Goal: Information Seeking & Learning: Learn about a topic

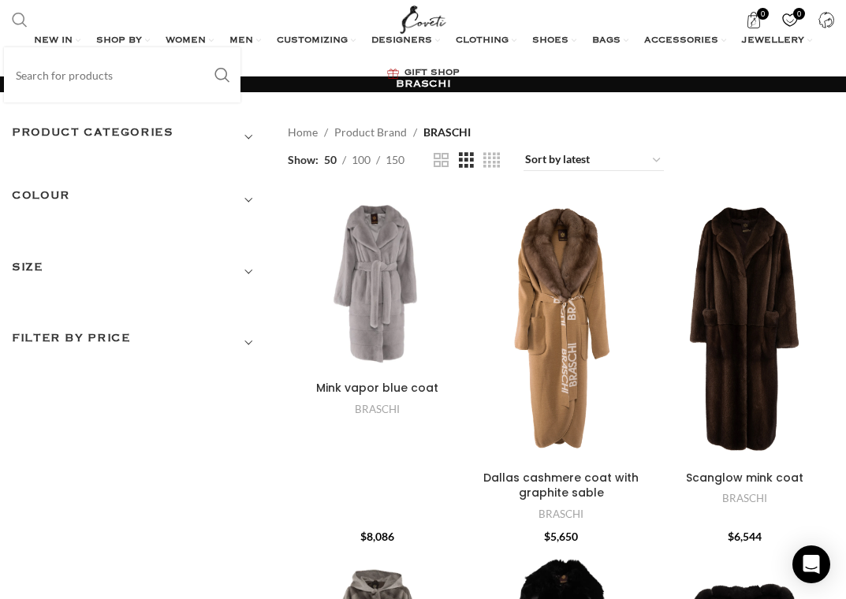
click at [22, 21] on span "Search" at bounding box center [20, 20] width 16 height 16
click at [73, 81] on input "Search" at bounding box center [122, 74] width 237 height 55
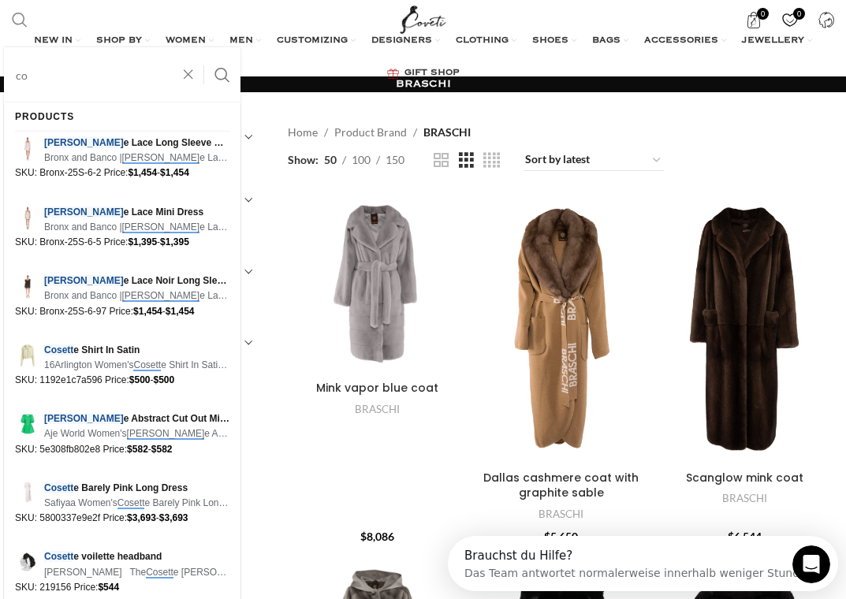
type input "c"
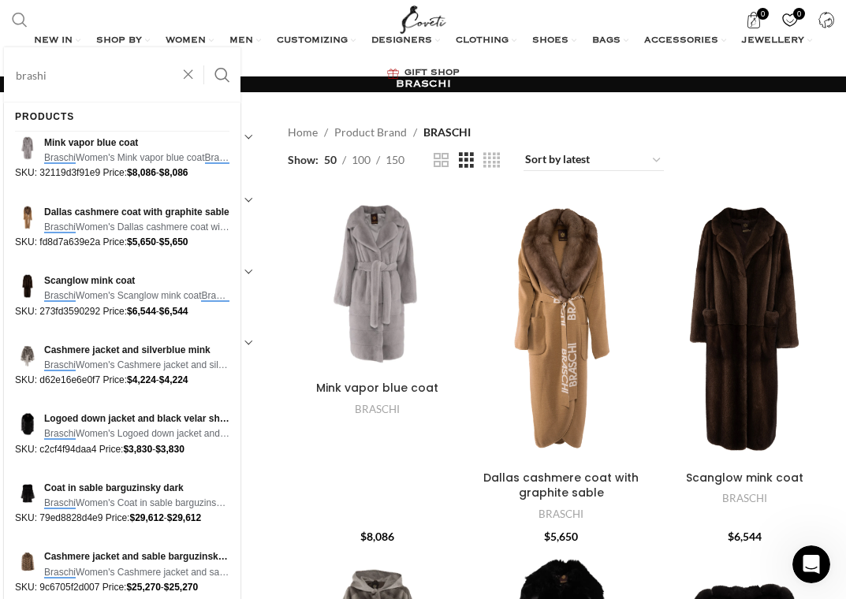
type input "brashi"
click at [204, 47] on button "Search" at bounding box center [222, 74] width 36 height 55
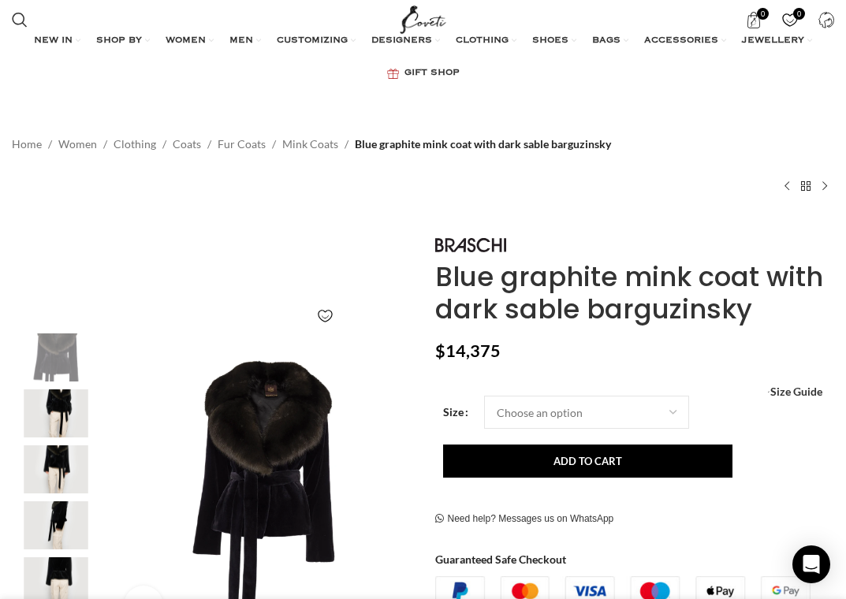
click at [65, 402] on img "2 / 8" at bounding box center [56, 414] width 96 height 48
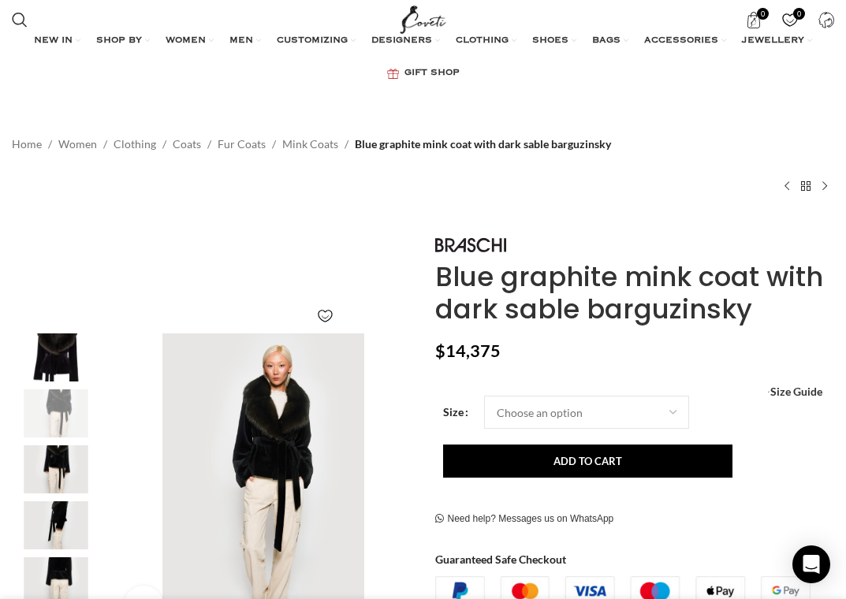
click at [65, 457] on img "3 / 8" at bounding box center [56, 470] width 96 height 48
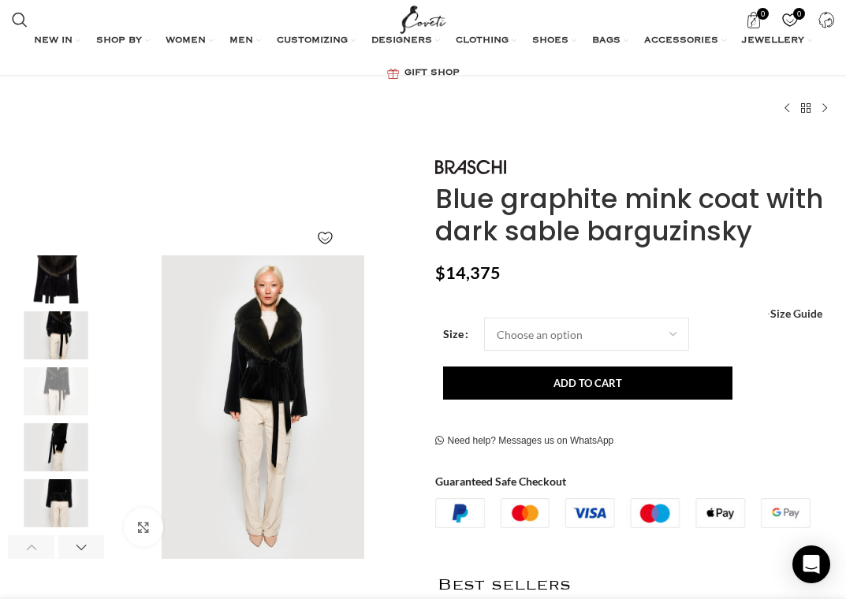
scroll to position [79, 0]
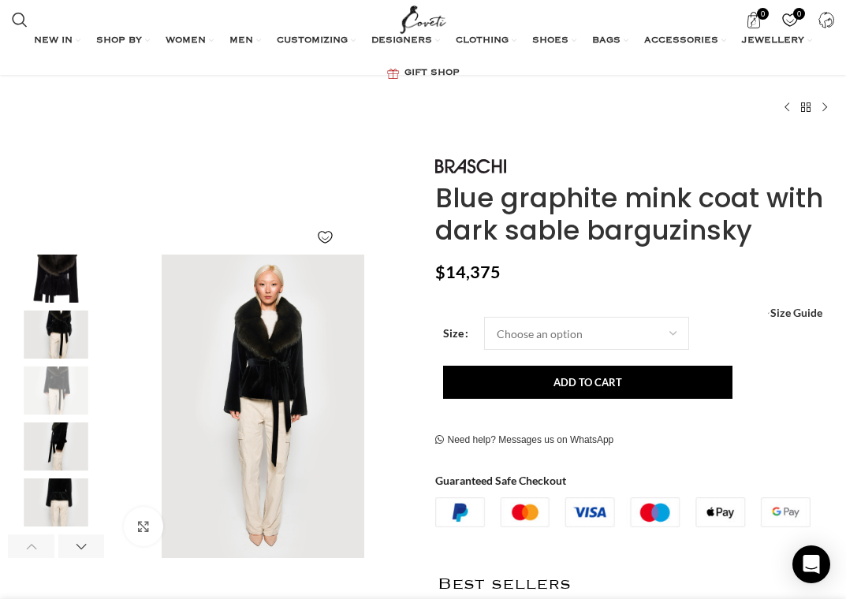
click at [76, 452] on img "4 / 8" at bounding box center [56, 447] width 96 height 48
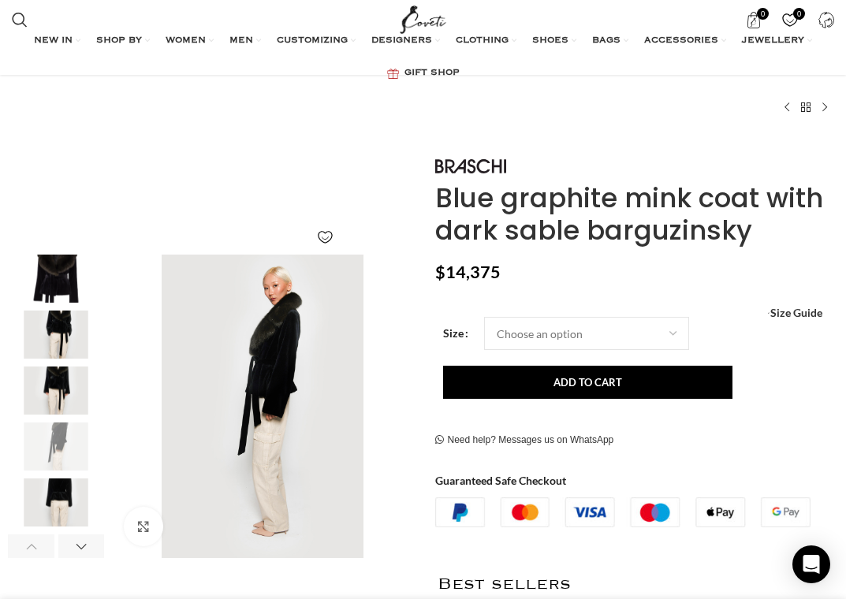
click at [62, 482] on img "5 / 8" at bounding box center [56, 503] width 96 height 48
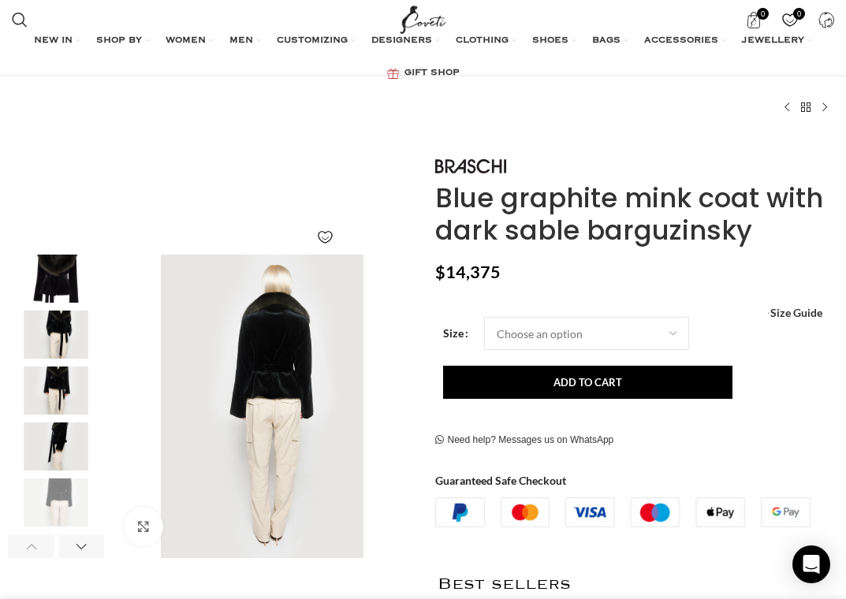
drag, startPoint x: 513, startPoint y: 155, endPoint x: 447, endPoint y: 153, distance: 65.5
click at [470, 170] on img at bounding box center [470, 166] width 71 height 15
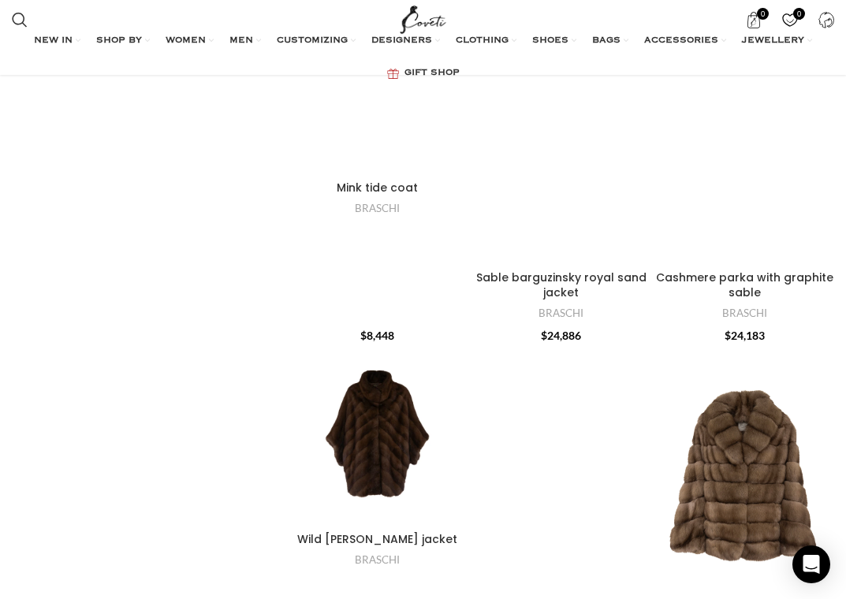
scroll to position [4810, 0]
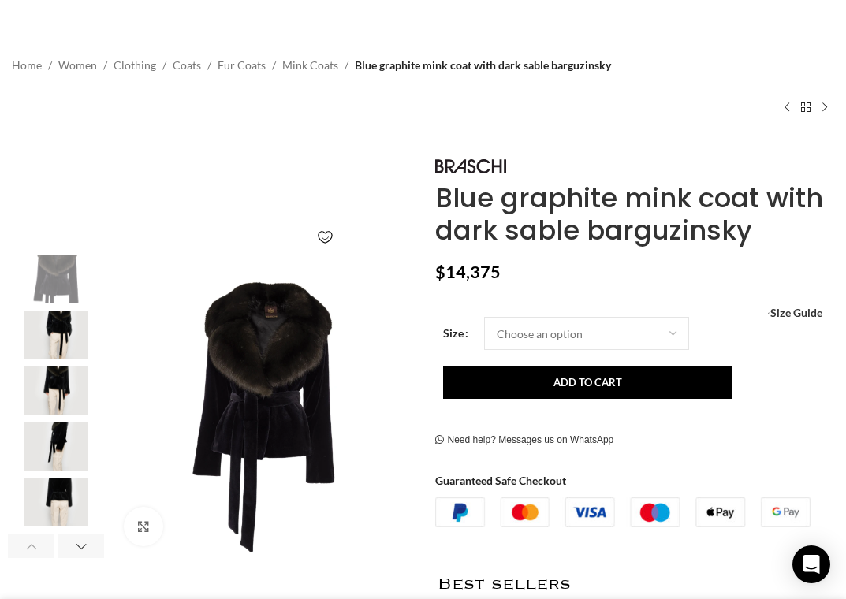
click at [50, 328] on img "2 / 8" at bounding box center [56, 335] width 96 height 48
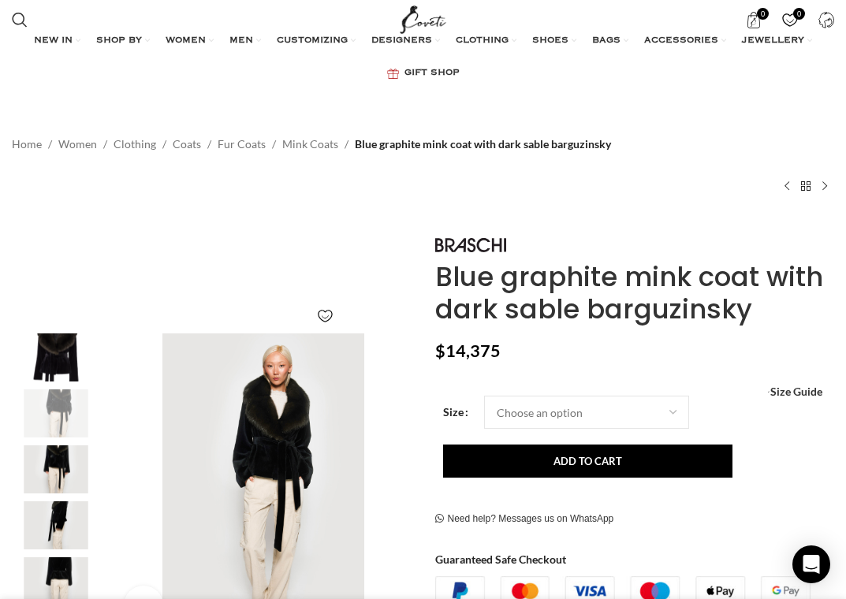
scroll to position [0, 364]
drag, startPoint x: 750, startPoint y: 324, endPoint x: 438, endPoint y: 250, distance: 321.0
drag, startPoint x: 438, startPoint y: 250, endPoint x: 534, endPoint y: 279, distance: 100.5
copy div "Blue graphite mink coat with dark sable barguzinsky"
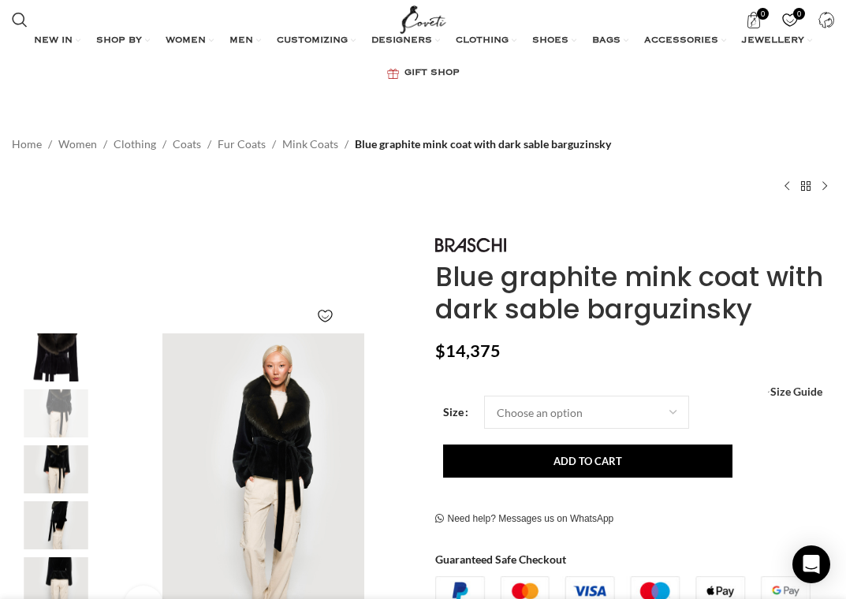
scroll to position [0, 911]
click at [661, 219] on div "Home Women Clothing Coats Fur Coats Mink Coats Blue graphite mink coat with dar…" at bounding box center [423, 163] width 823 height 111
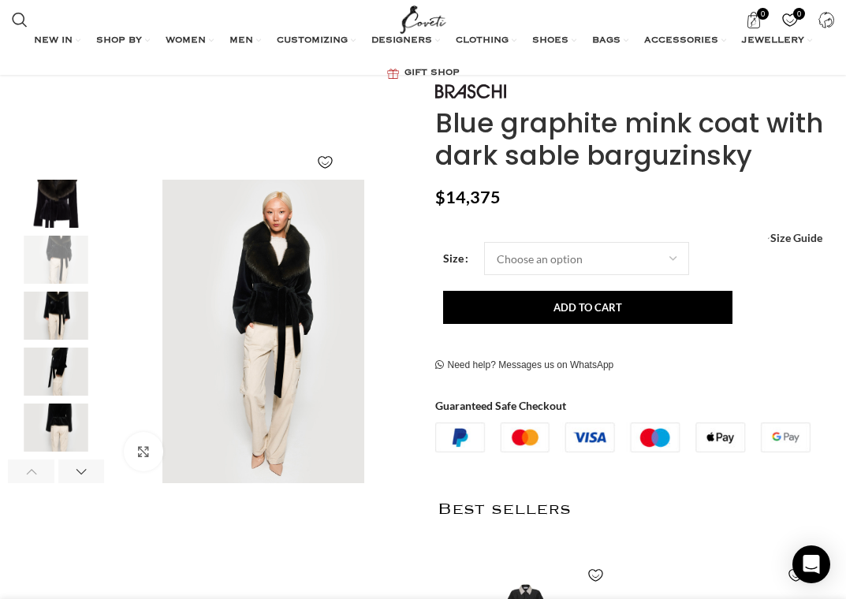
scroll to position [158, 0]
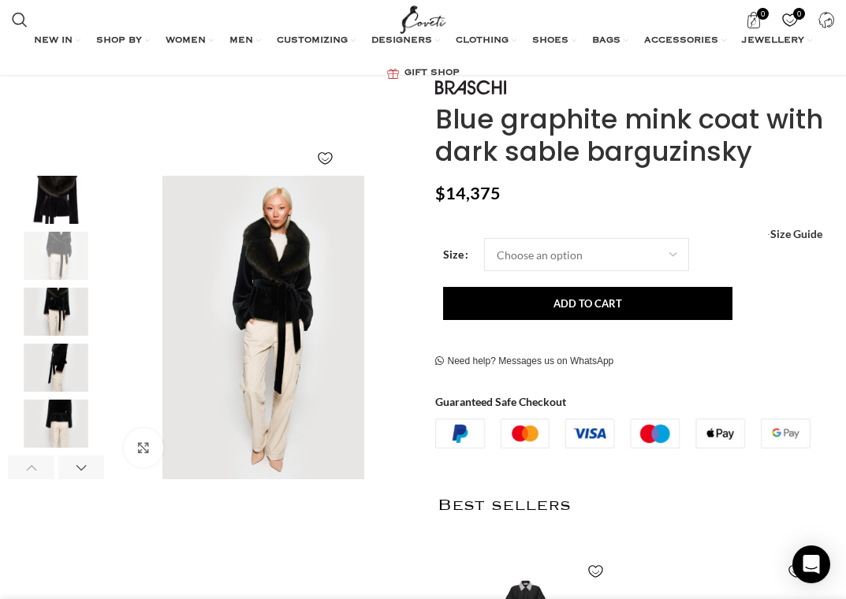
click at [62, 307] on img "3 / 8" at bounding box center [56, 312] width 96 height 48
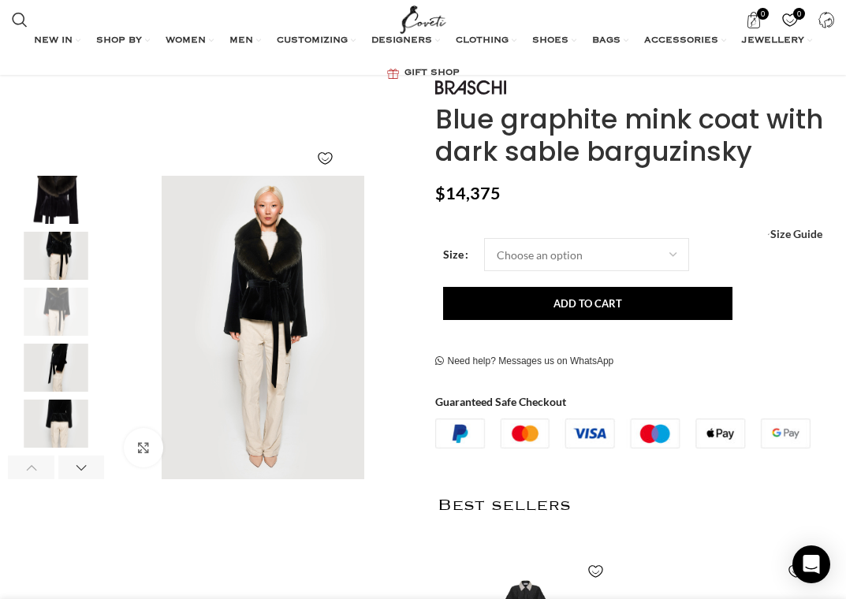
click at [69, 356] on img "4 / 8" at bounding box center [56, 368] width 96 height 48
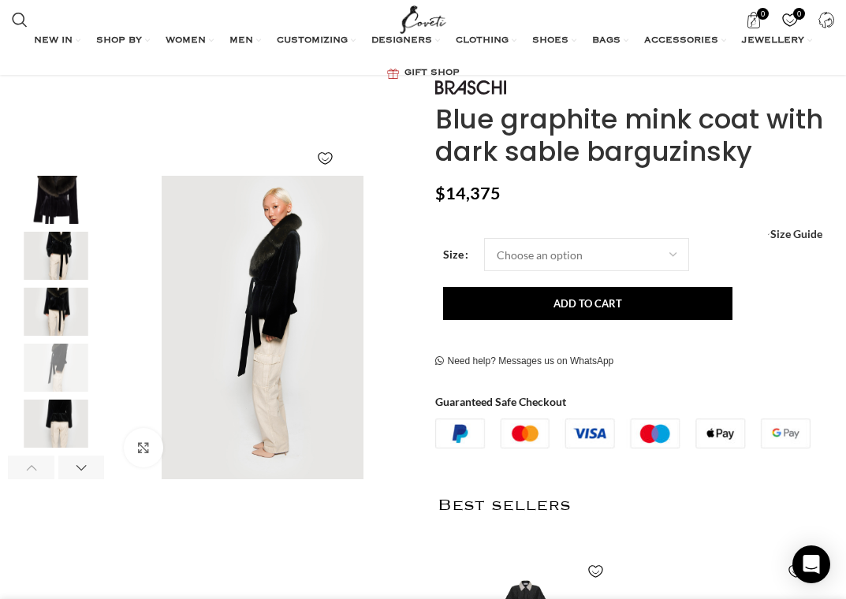
click at [62, 419] on img "5 / 8" at bounding box center [56, 424] width 96 height 48
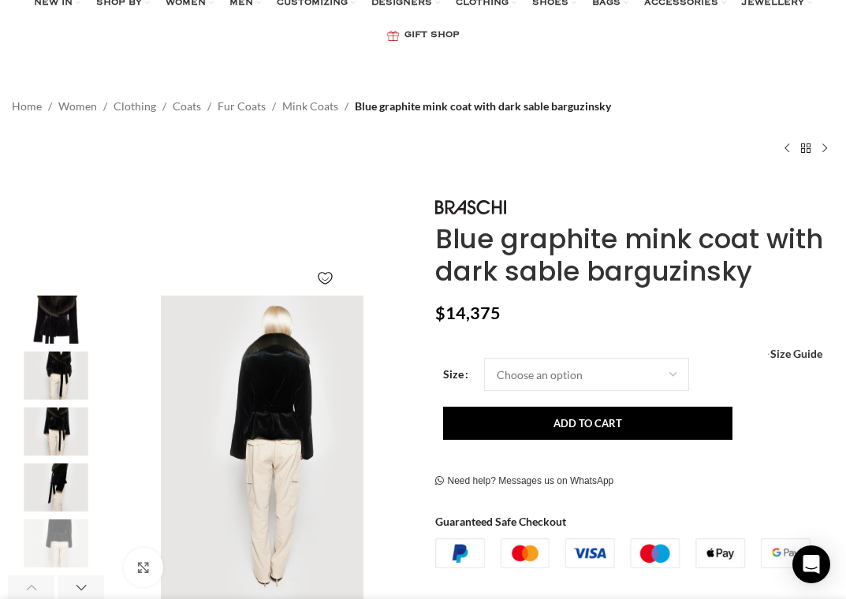
scroll to position [0, 0]
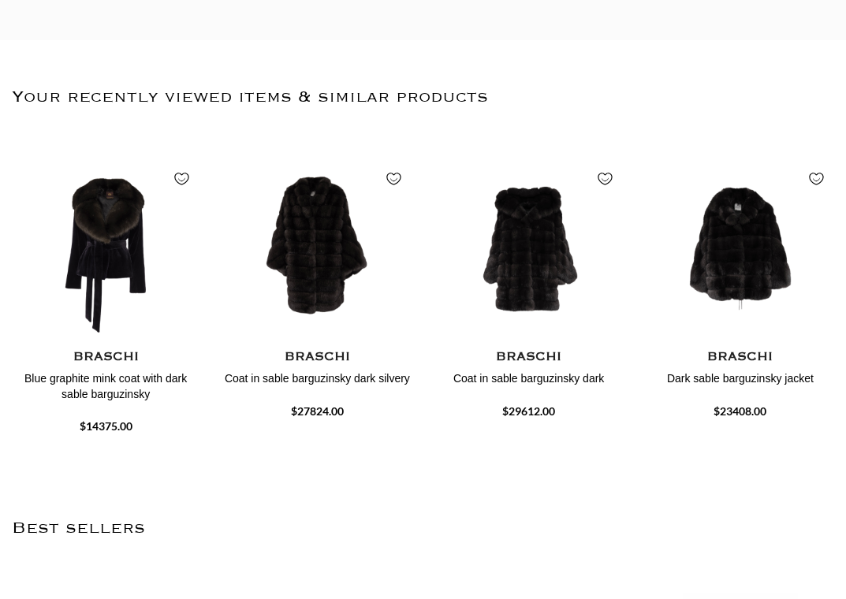
scroll to position [710, 0]
